Goal: Use online tool/utility: Utilize a website feature to perform a specific function

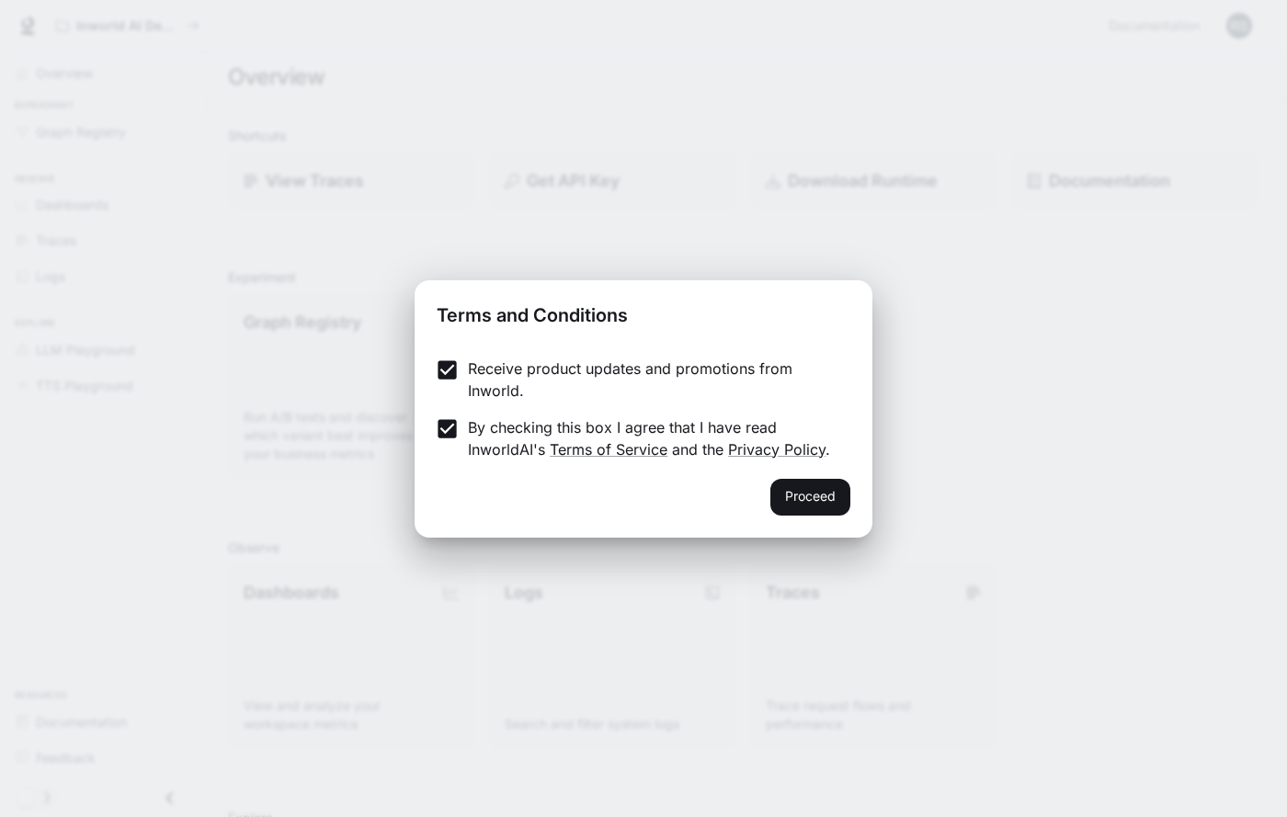
click at [802, 489] on button "Proceed" at bounding box center [810, 497] width 80 height 37
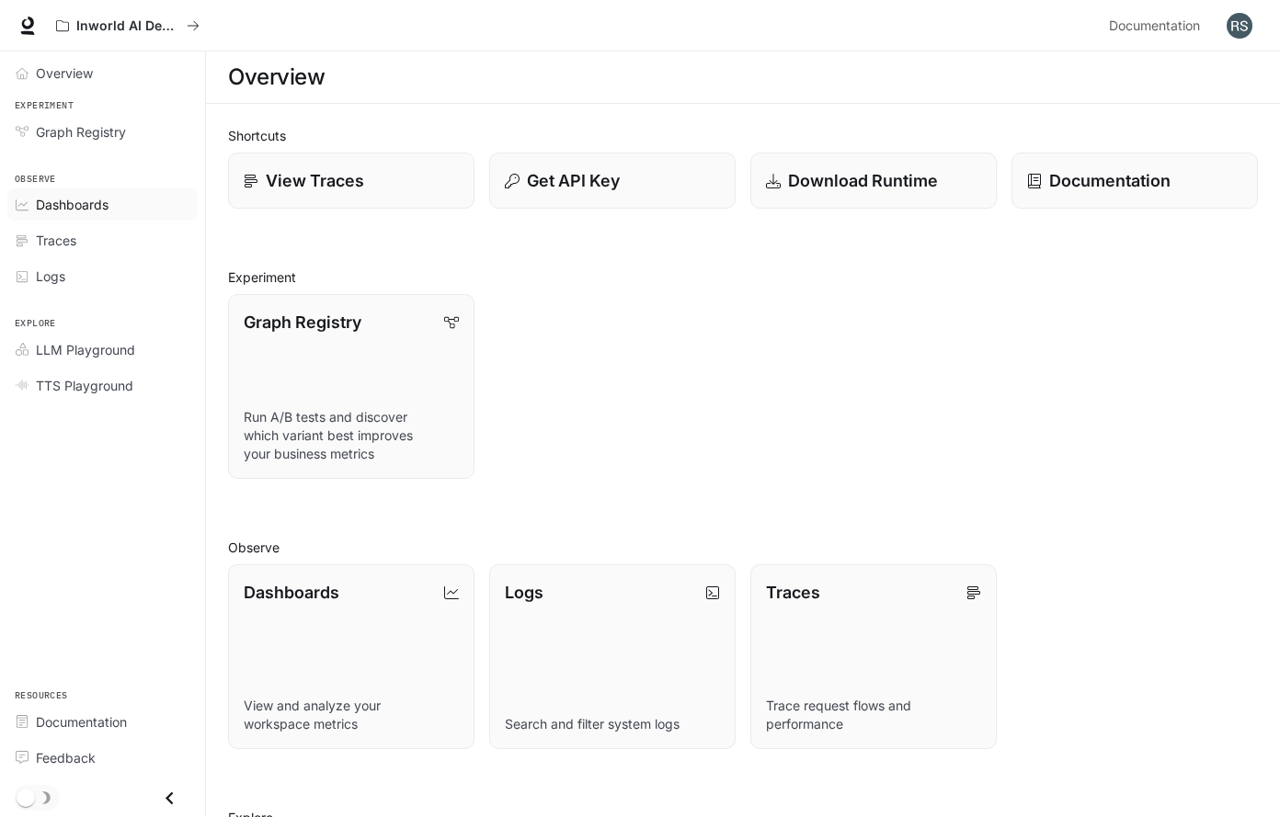
click at [95, 204] on span "Dashboards" at bounding box center [72, 204] width 73 height 19
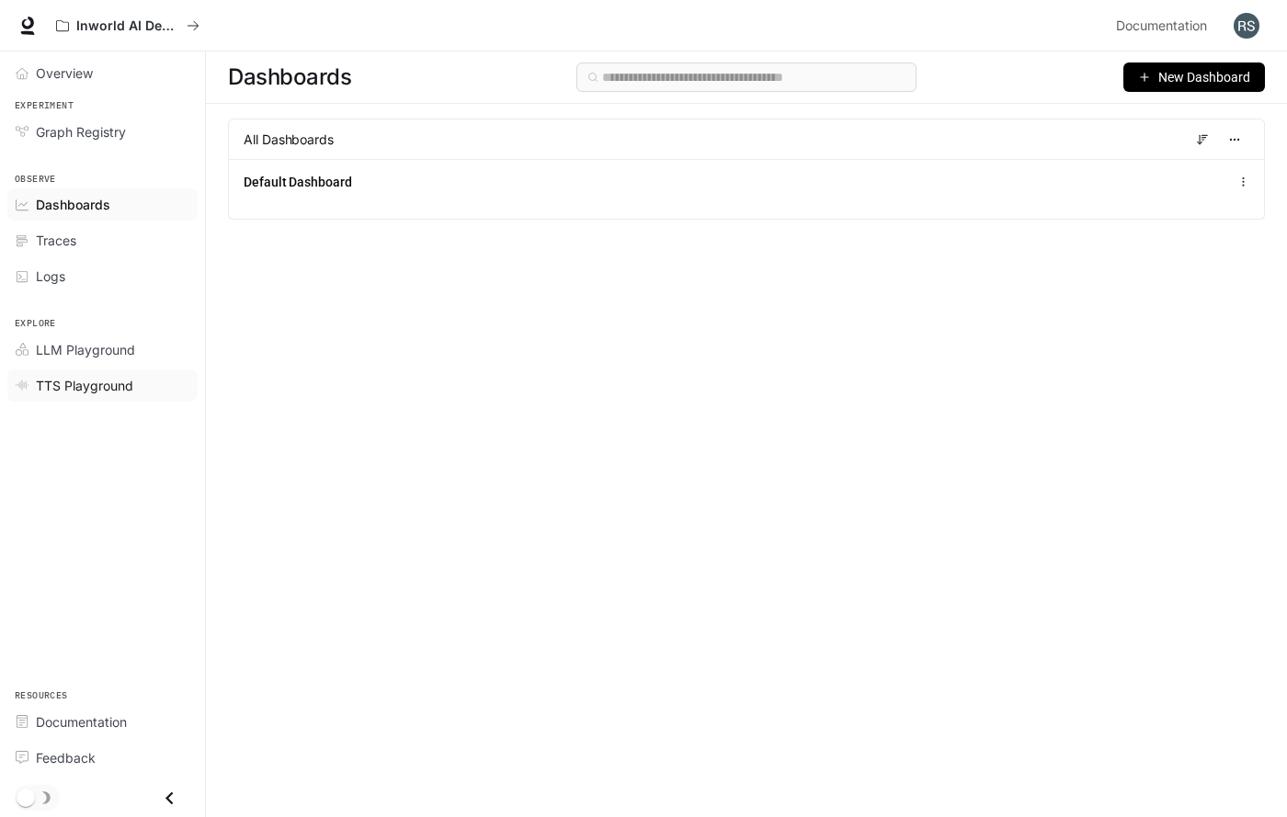
click at [101, 386] on span "TTS Playground" at bounding box center [84, 385] width 97 height 19
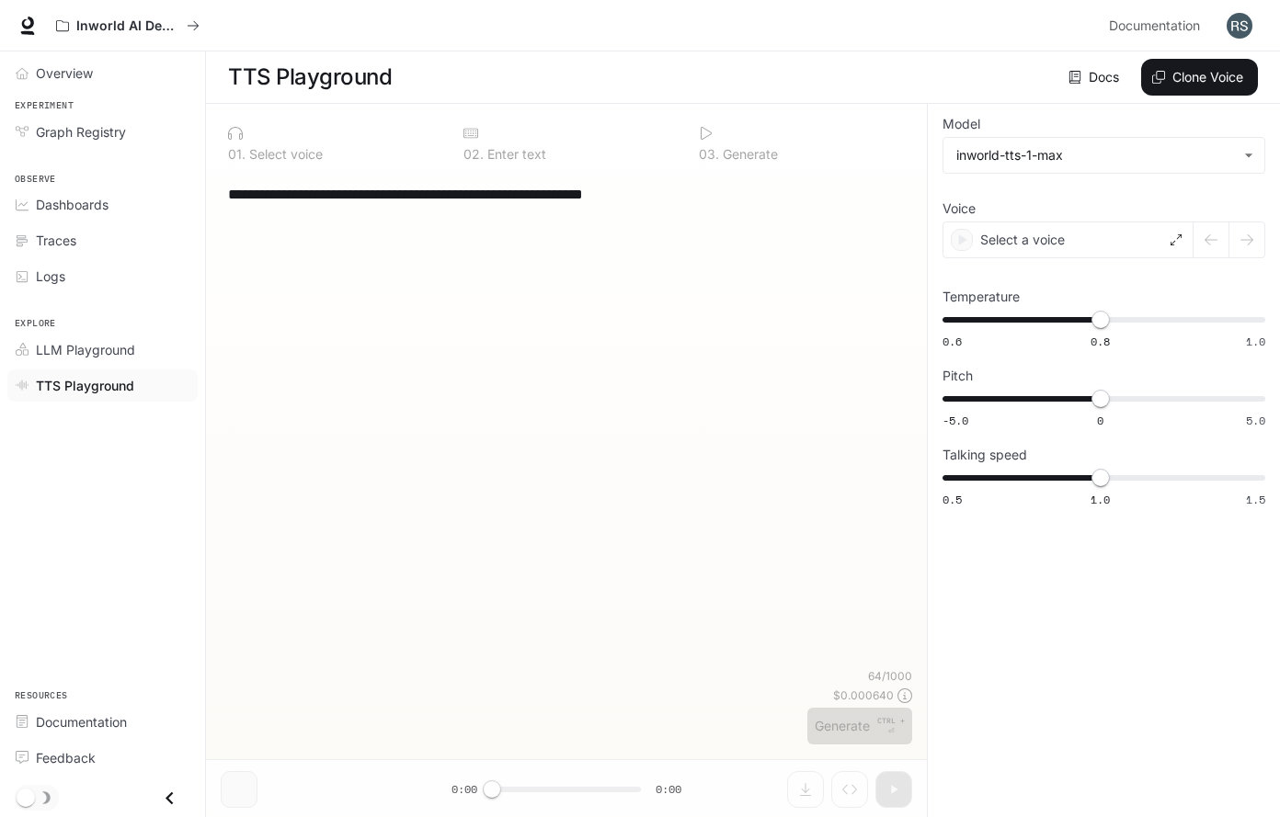
click at [703, 191] on textarea "**********" at bounding box center [566, 194] width 677 height 21
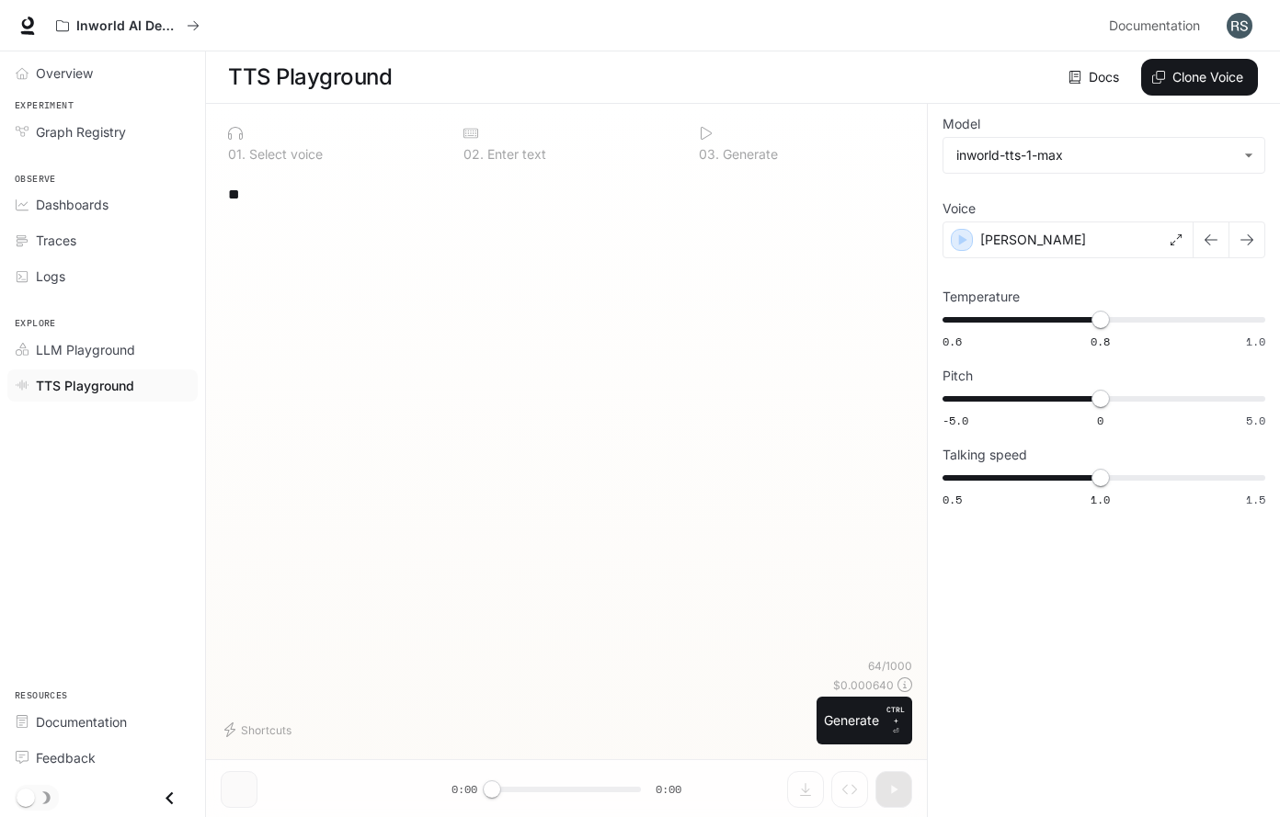
type textarea "*"
paste textarea "**********"
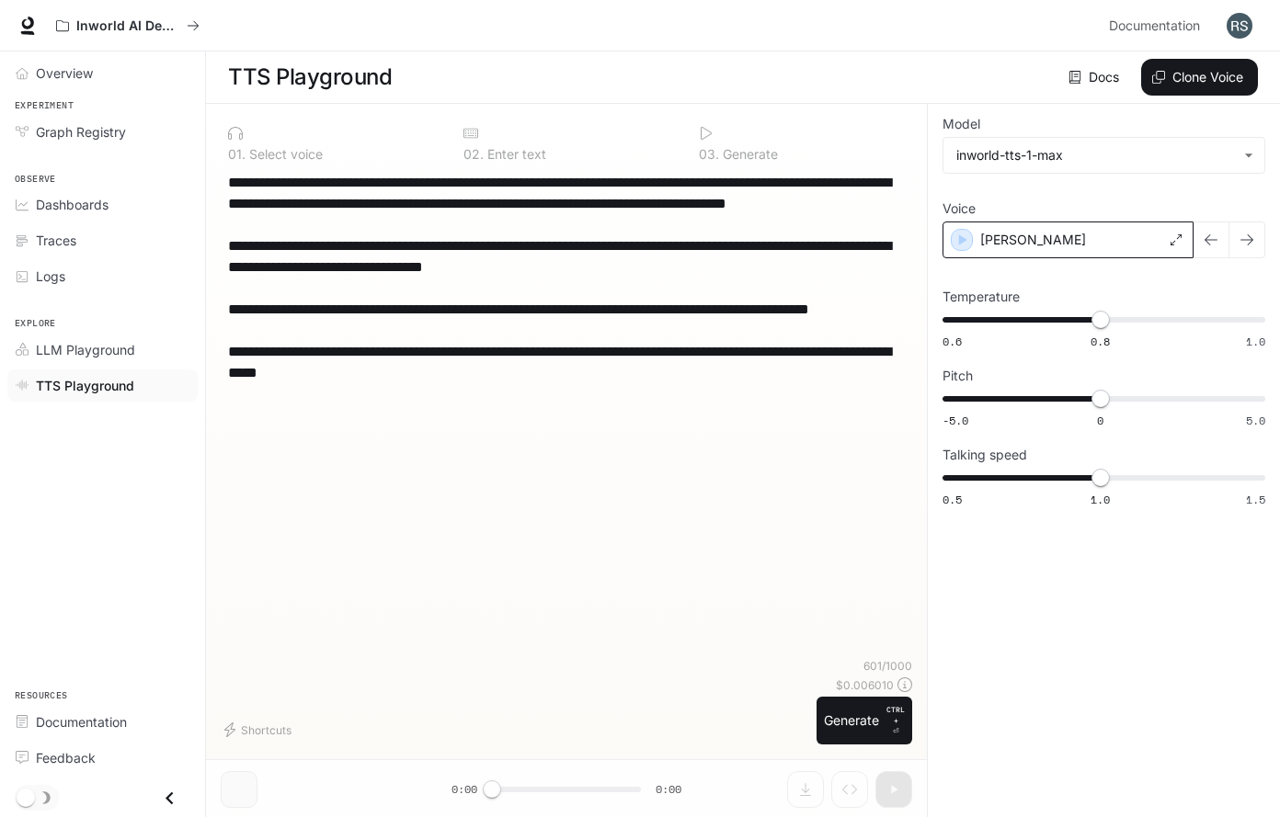
type textarea "**********"
click at [1051, 232] on div "[PERSON_NAME]" at bounding box center [1067, 240] width 251 height 37
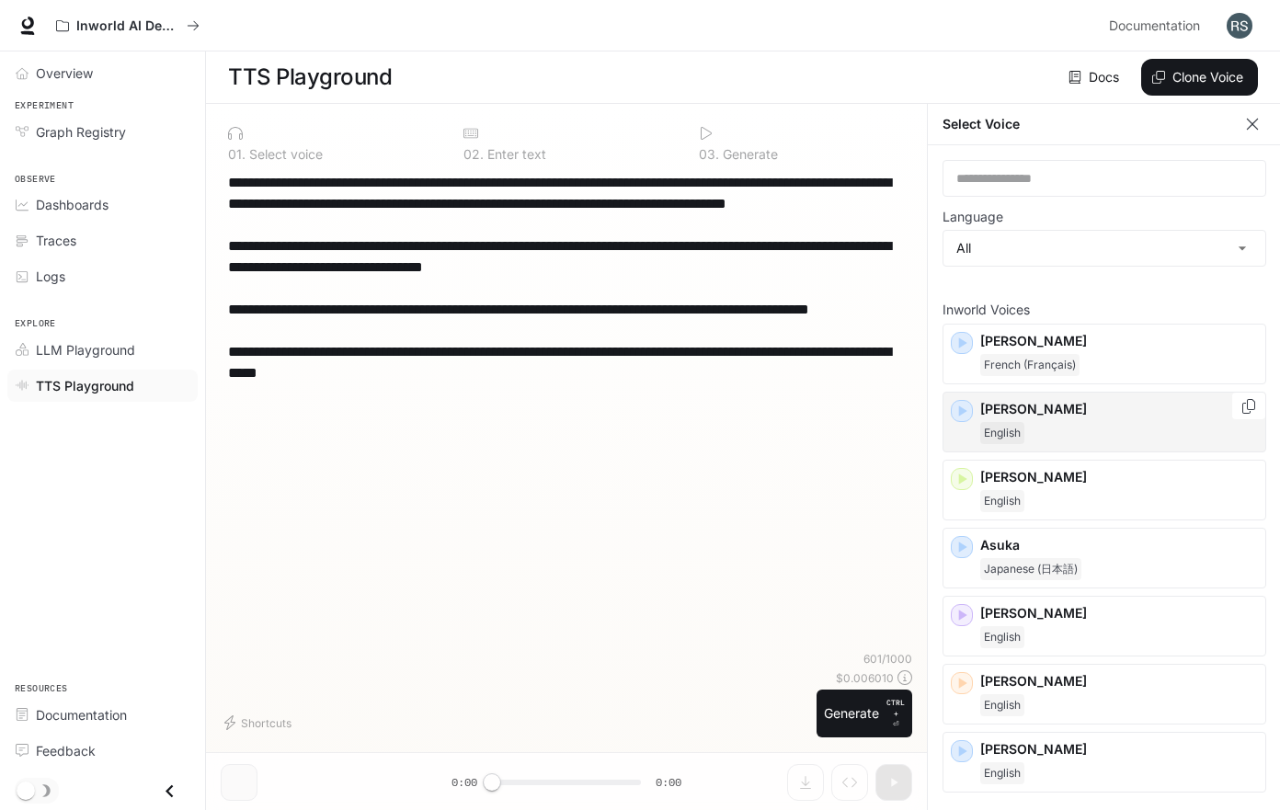
click at [962, 413] on icon "button" at bounding box center [963, 410] width 8 height 11
click at [964, 413] on icon "button" at bounding box center [961, 411] width 18 height 18
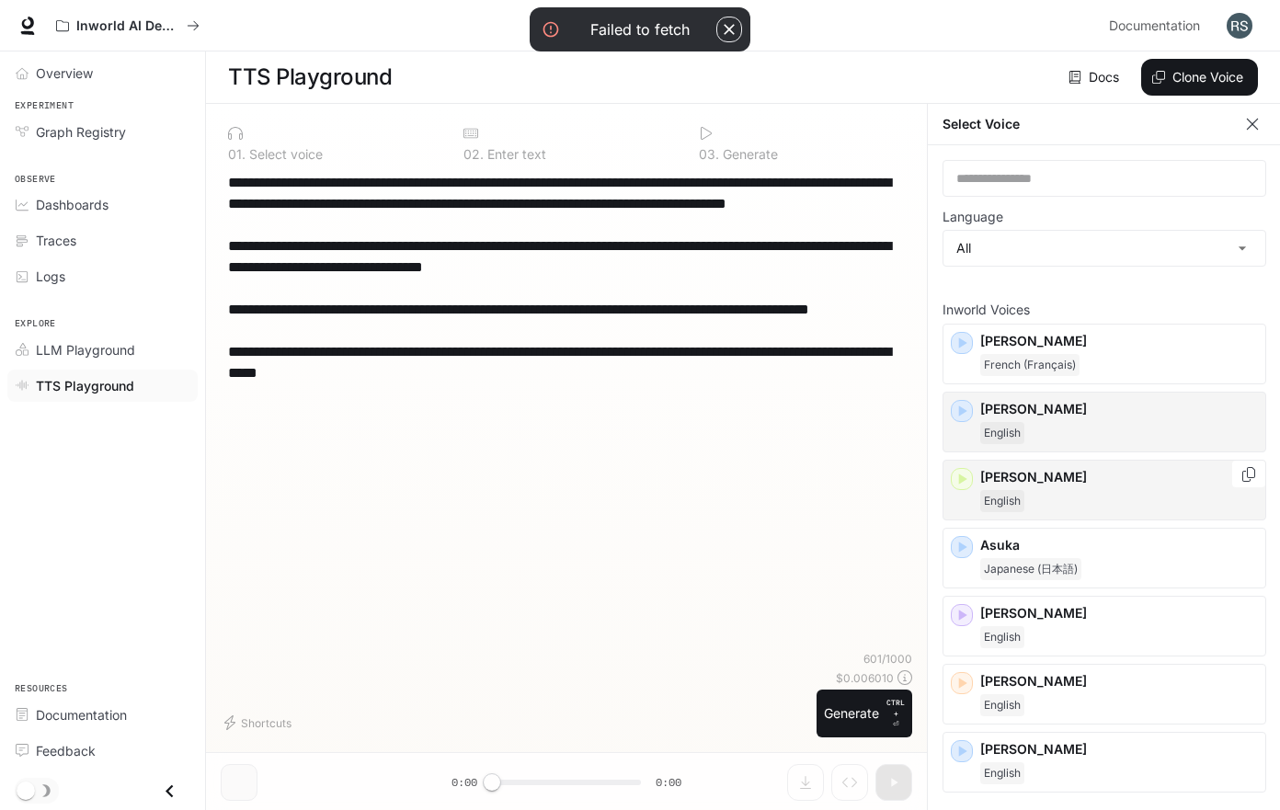
click at [961, 480] on icon "button" at bounding box center [963, 478] width 8 height 11
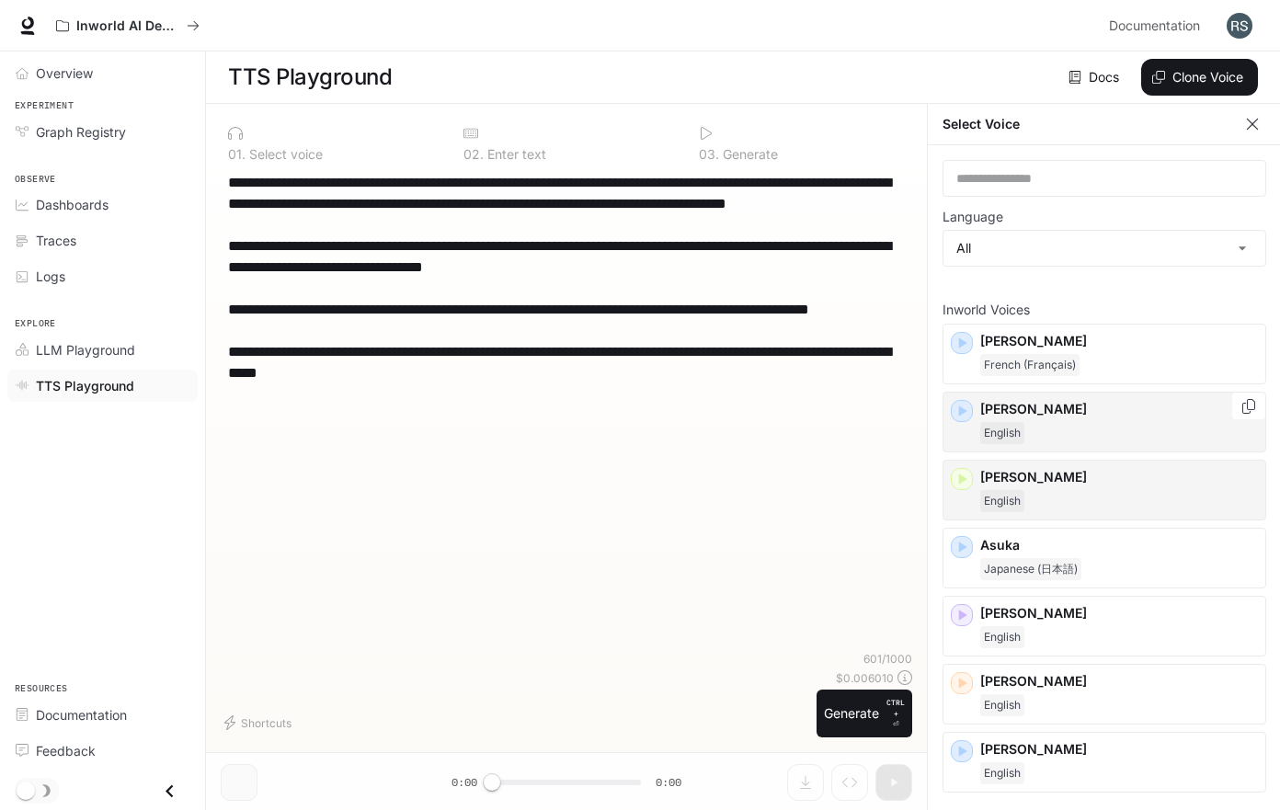
click at [1073, 431] on div "English" at bounding box center [1119, 433] width 278 height 22
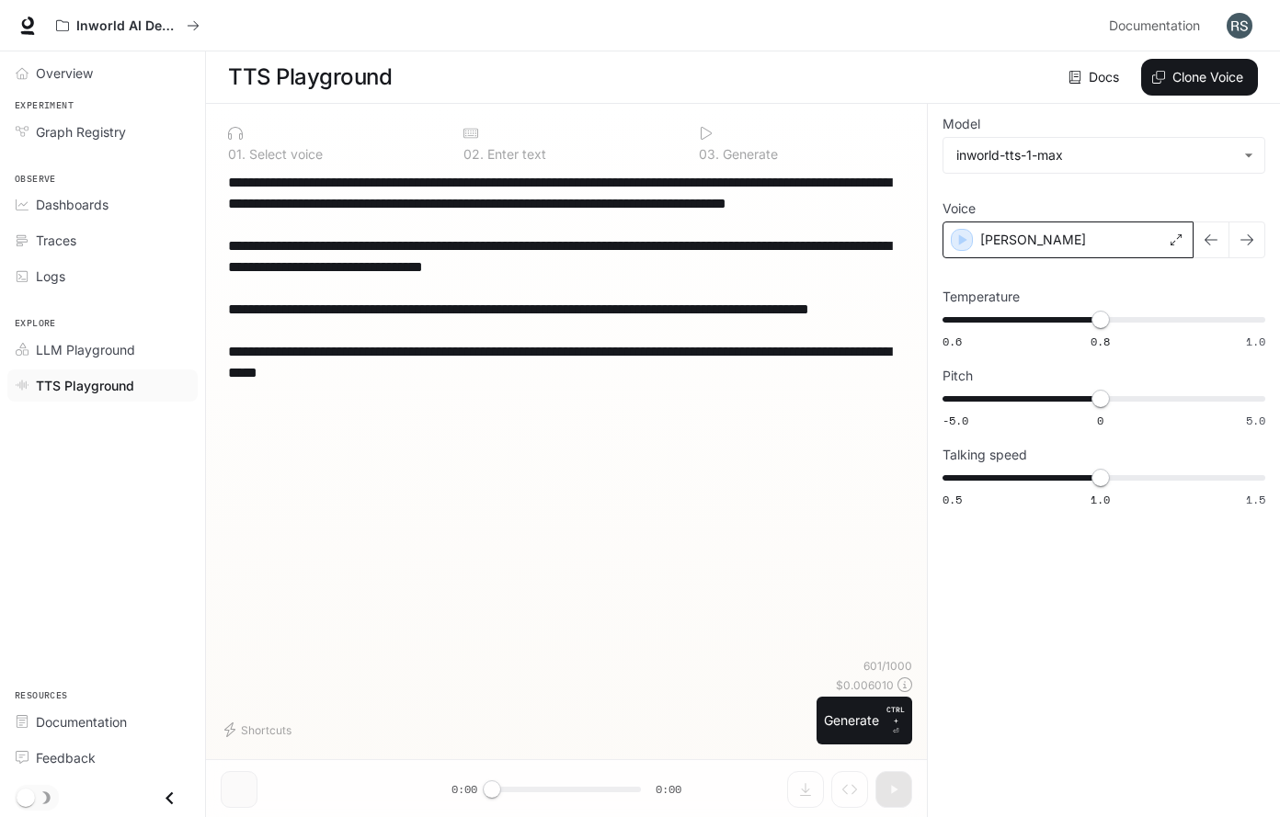
click at [1056, 239] on div "[PERSON_NAME]" at bounding box center [1067, 240] width 251 height 37
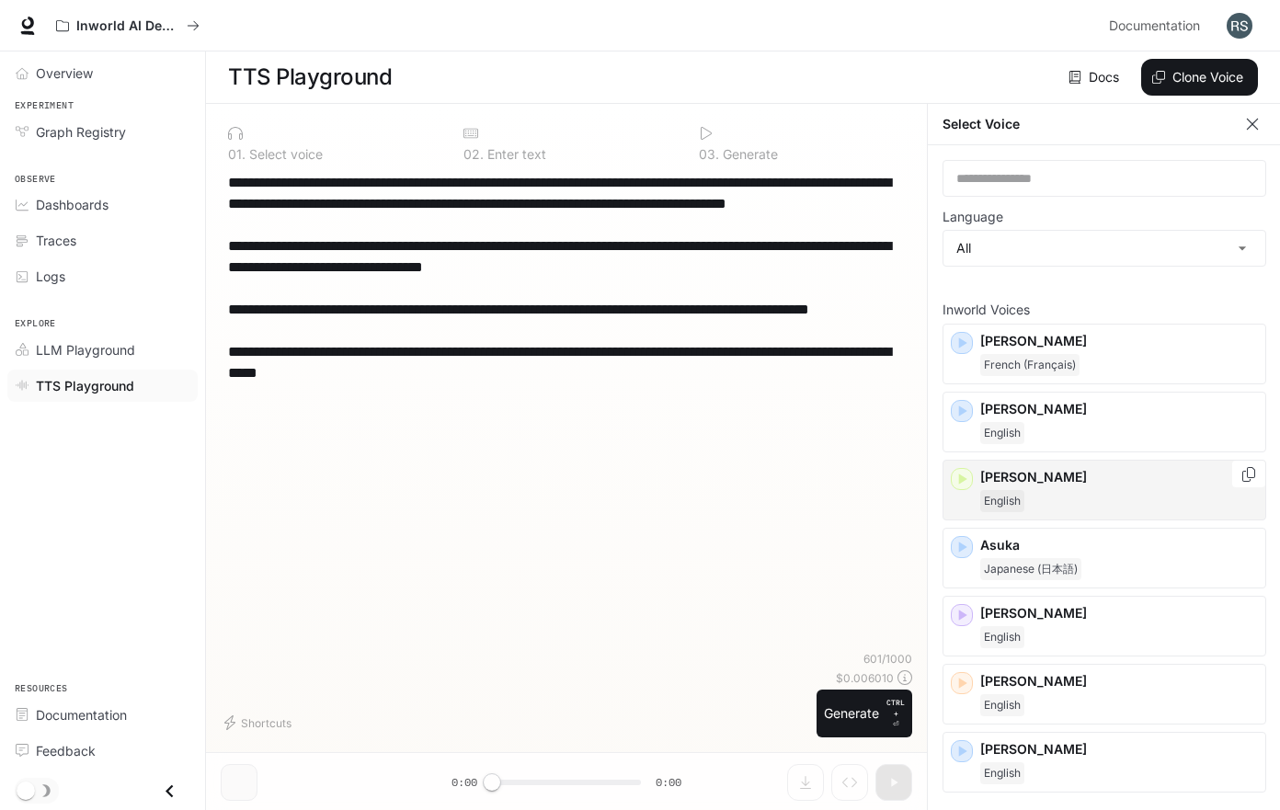
click at [1084, 491] on div "English" at bounding box center [1119, 501] width 278 height 22
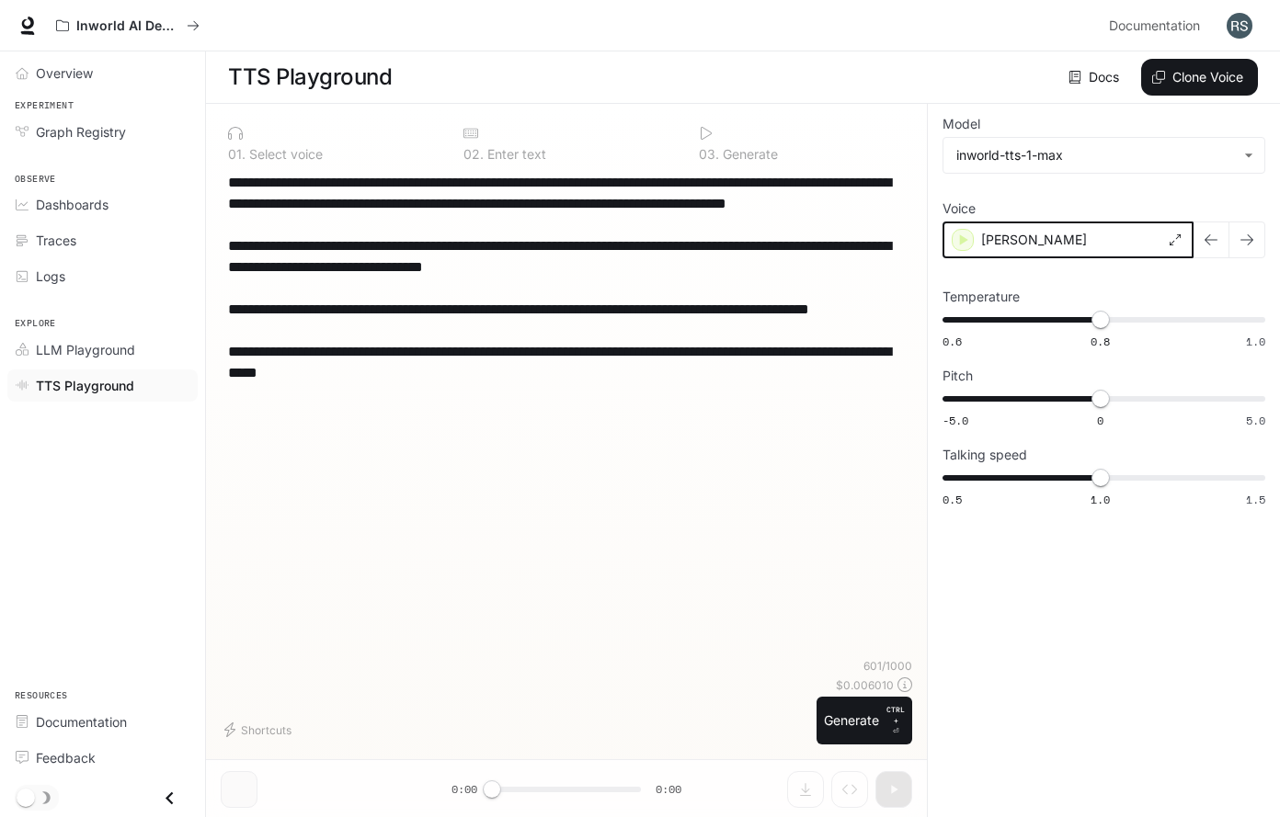
click at [959, 240] on icon "button" at bounding box center [962, 240] width 18 height 18
click at [841, 719] on button "Generate CTRL + ⏎" at bounding box center [864, 721] width 96 height 48
click at [967, 236] on icon "button" at bounding box center [962, 240] width 18 height 18
click at [963, 240] on icon "button" at bounding box center [964, 239] width 8 height 11
